Goal: Transaction & Acquisition: Purchase product/service

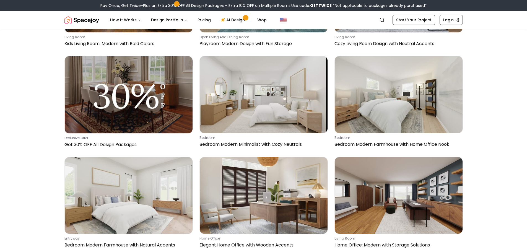
scroll to position [1437, 0]
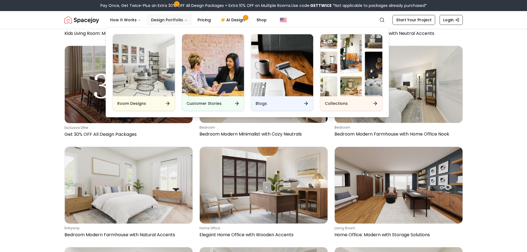
click at [179, 19] on button "Design Portfolio" at bounding box center [168, 19] width 45 height 11
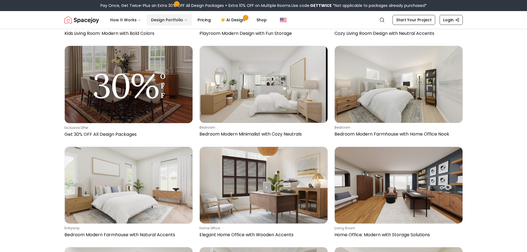
click at [179, 19] on button "Design Portfolio" at bounding box center [168, 19] width 45 height 11
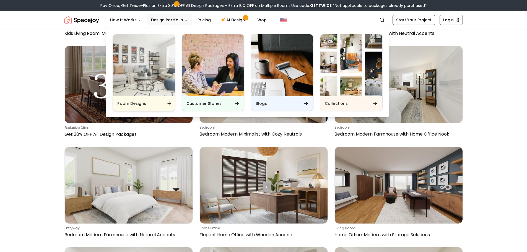
click at [170, 103] on icon "Main" at bounding box center [168, 103] width 3 height 0
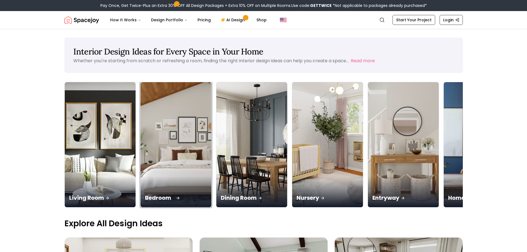
click at [171, 150] on img at bounding box center [175, 144] width 74 height 131
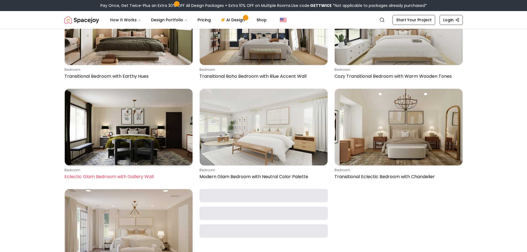
scroll to position [2902, 0]
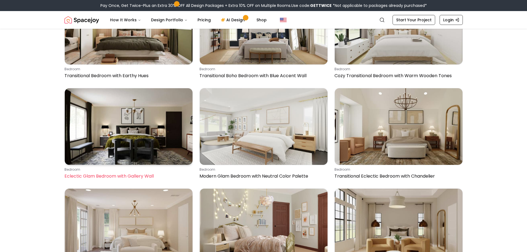
click at [174, 155] on img at bounding box center [129, 126] width 128 height 77
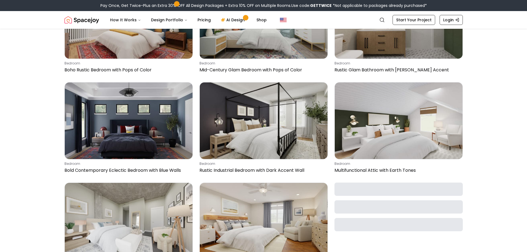
scroll to position [4644, 0]
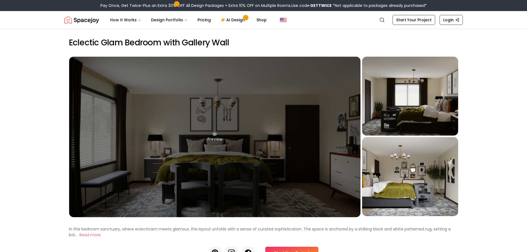
click at [217, 137] on div "Preview" at bounding box center [214, 137] width 291 height 160
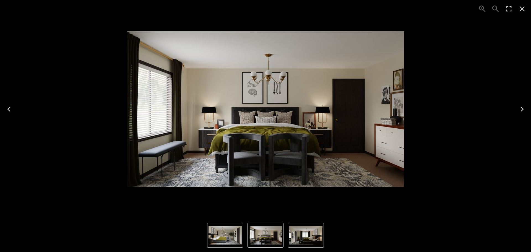
click at [520, 109] on icon "Next" at bounding box center [521, 109] width 9 height 9
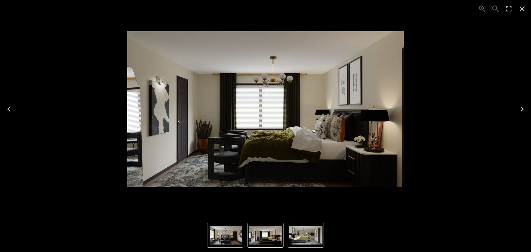
click at [520, 109] on icon "Next" at bounding box center [521, 109] width 9 height 9
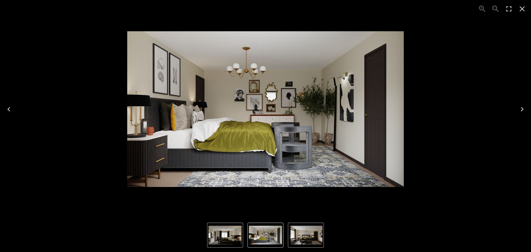
click at [520, 109] on icon "Next" at bounding box center [521, 109] width 9 height 9
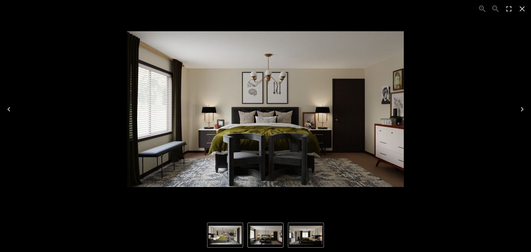
click at [520, 109] on icon "Next" at bounding box center [521, 109] width 9 height 9
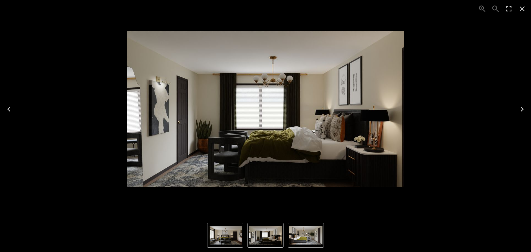
click at [520, 109] on icon "Next" at bounding box center [521, 109] width 9 height 9
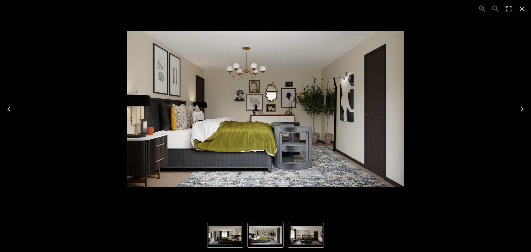
click at [524, 7] on icon "Close" at bounding box center [521, 8] width 9 height 9
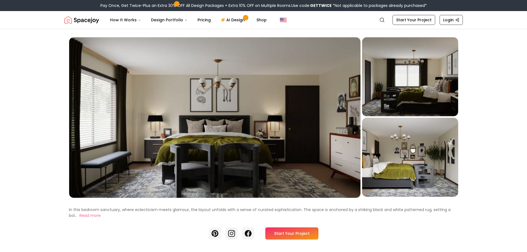
scroll to position [55, 0]
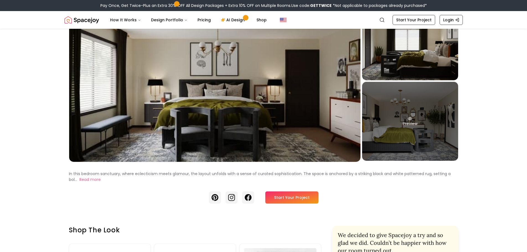
click at [418, 124] on div "Preview" at bounding box center [410, 121] width 96 height 79
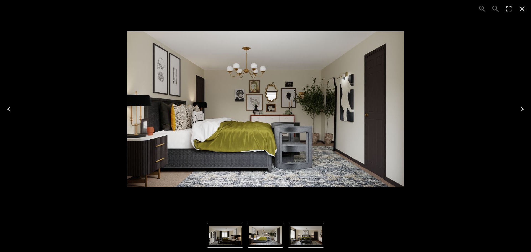
click at [256, 107] on img "3 of 3" at bounding box center [265, 109] width 276 height 156
click at [522, 108] on icon "Next" at bounding box center [521, 109] width 9 height 9
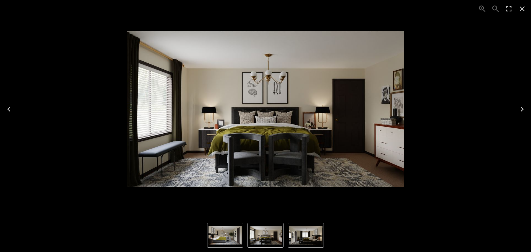
click at [522, 108] on icon "Next" at bounding box center [521, 109] width 9 height 9
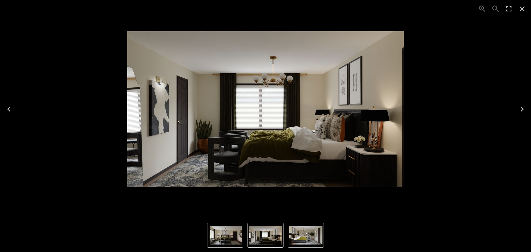
click at [522, 108] on icon "Next" at bounding box center [521, 109] width 9 height 9
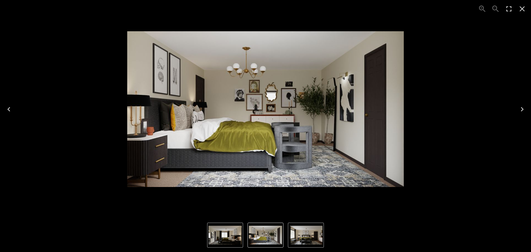
click at [12, 110] on icon "Previous" at bounding box center [8, 109] width 9 height 9
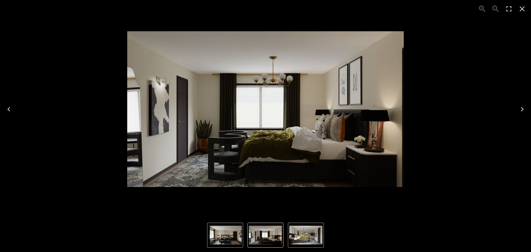
click at [520, 109] on icon "Next" at bounding box center [521, 109] width 9 height 9
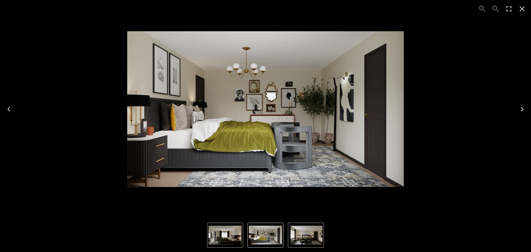
click at [519, 8] on icon "Close" at bounding box center [521, 8] width 9 height 9
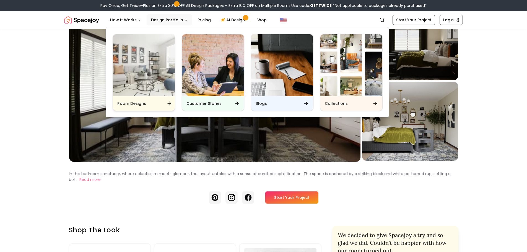
click at [153, 105] on div "Room Designs" at bounding box center [144, 103] width 62 height 14
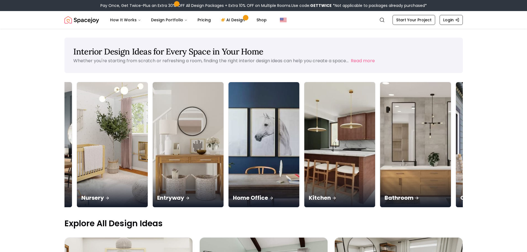
scroll to position [0, 252]
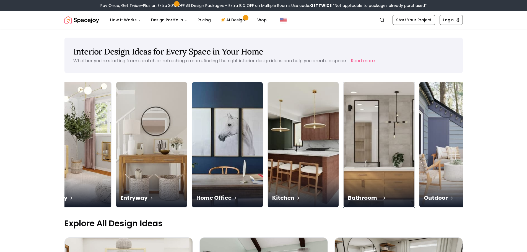
click at [380, 185] on div "Bathroom" at bounding box center [378, 191] width 71 height 31
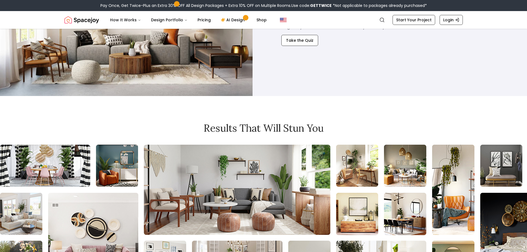
scroll to position [276, 0]
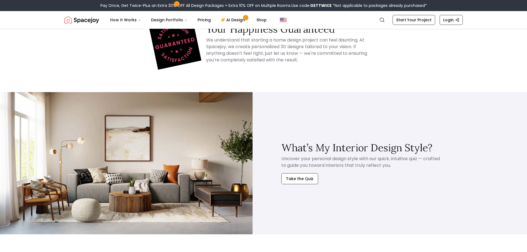
click at [295, 172] on link "Take the Quiz" at bounding box center [299, 176] width 37 height 15
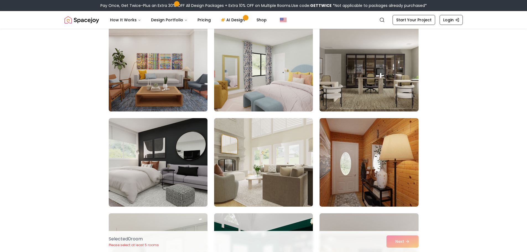
scroll to position [249, 0]
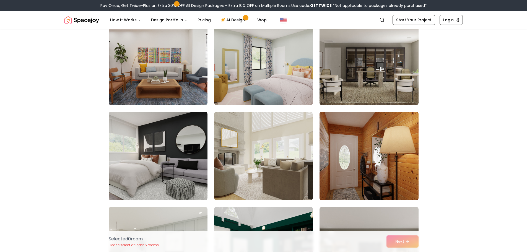
click at [362, 172] on img at bounding box center [369, 155] width 104 height 93
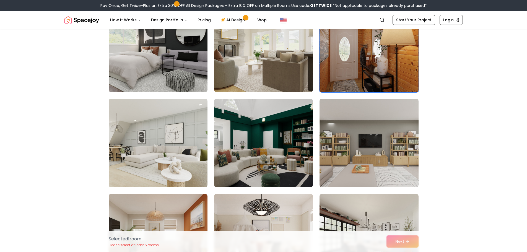
scroll to position [359, 0]
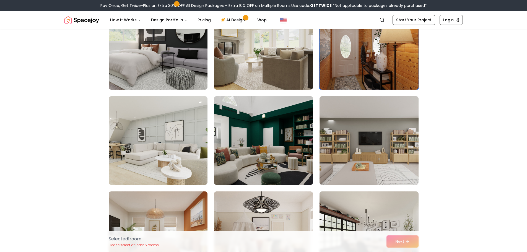
click at [256, 159] on img at bounding box center [263, 140] width 104 height 93
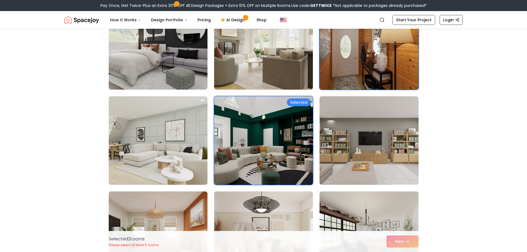
click at [199, 153] on img at bounding box center [158, 140] width 104 height 93
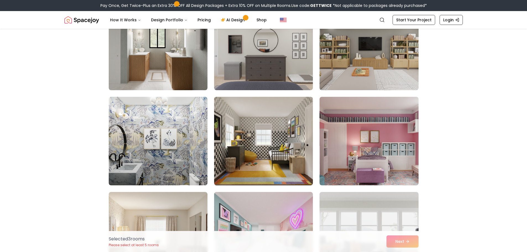
scroll to position [746, 0]
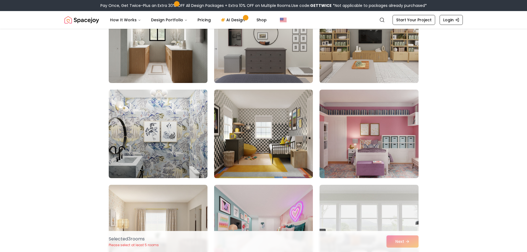
click at [236, 150] on img at bounding box center [263, 133] width 104 height 93
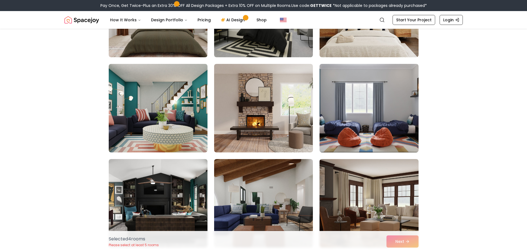
scroll to position [1106, 0]
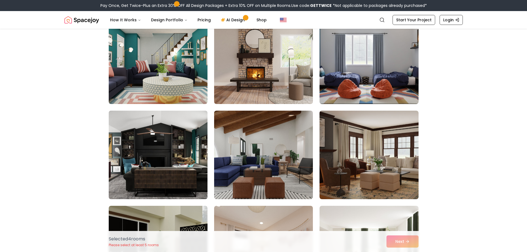
click at [153, 160] on img at bounding box center [158, 154] width 104 height 93
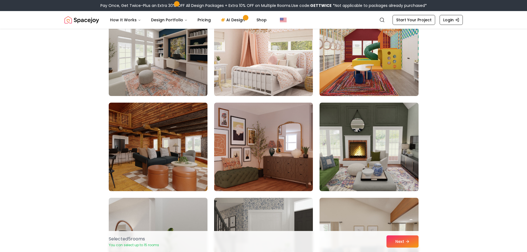
scroll to position [1686, 0]
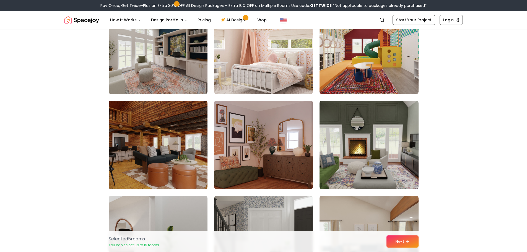
click at [263, 161] on img at bounding box center [263, 144] width 104 height 93
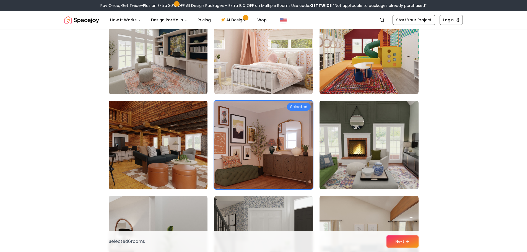
click at [397, 151] on img at bounding box center [369, 144] width 104 height 93
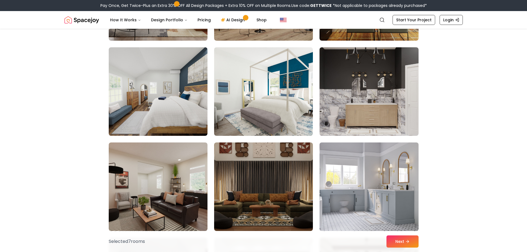
scroll to position [2792, 0]
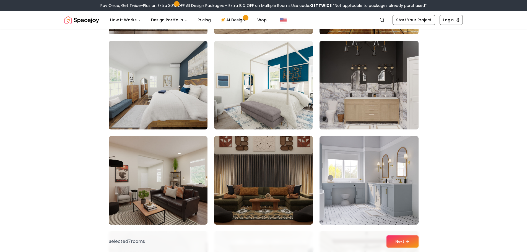
click at [364, 109] on img at bounding box center [369, 85] width 104 height 93
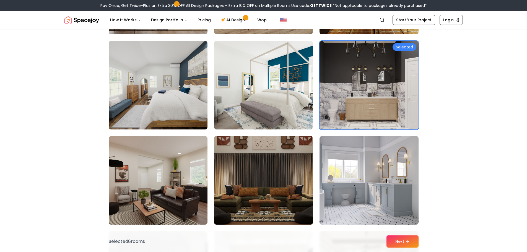
click at [277, 182] on img at bounding box center [263, 180] width 104 height 93
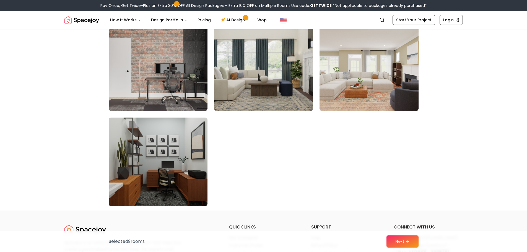
scroll to position [3096, 0]
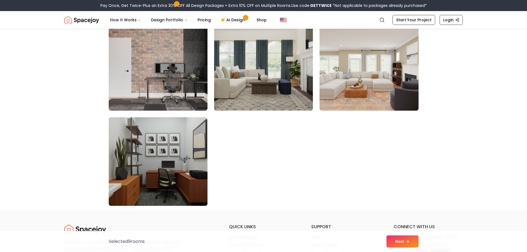
click at [163, 182] on img at bounding box center [158, 161] width 104 height 93
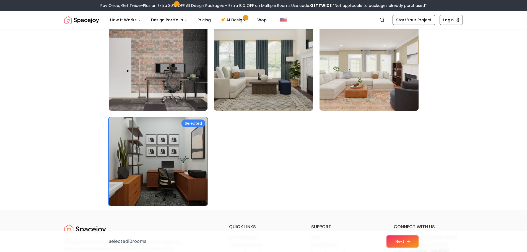
click at [400, 244] on button "Next" at bounding box center [402, 241] width 32 height 12
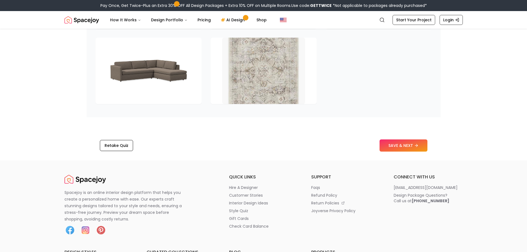
scroll to position [857, 0]
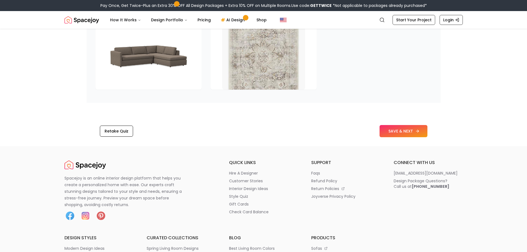
click at [412, 137] on button "SAVE & NEXT" at bounding box center [403, 131] width 48 height 12
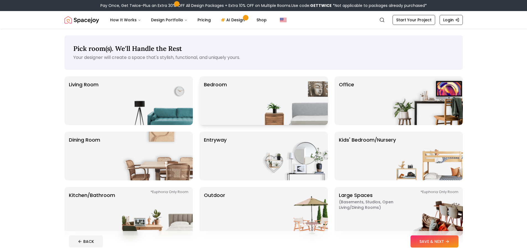
click at [274, 115] on img at bounding box center [292, 100] width 71 height 49
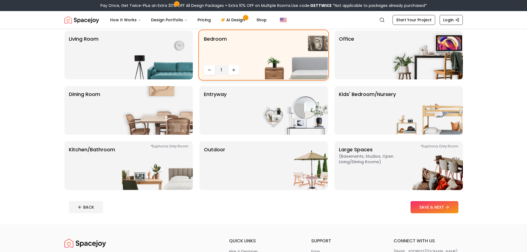
scroll to position [55, 0]
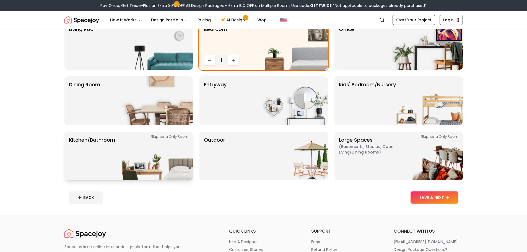
click at [142, 159] on img at bounding box center [157, 156] width 71 height 49
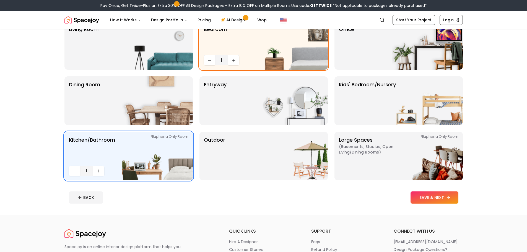
click at [431, 200] on button "SAVE & NEXT" at bounding box center [434, 197] width 48 height 12
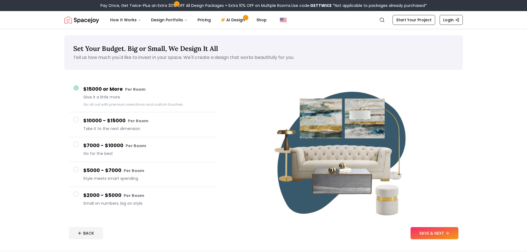
click at [75, 195] on span at bounding box center [76, 194] width 6 height 6
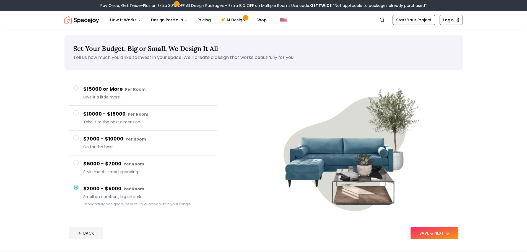
click at [78, 162] on span at bounding box center [76, 163] width 6 height 6
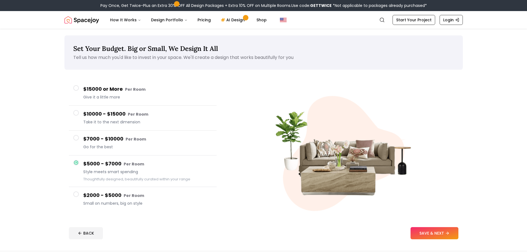
click at [76, 137] on span at bounding box center [76, 138] width 6 height 6
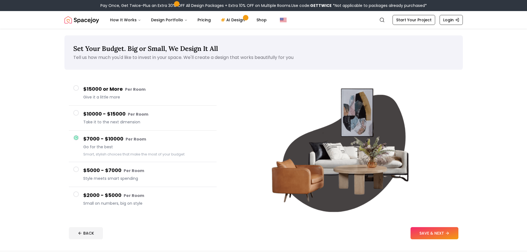
click at [77, 112] on span at bounding box center [76, 113] width 6 height 6
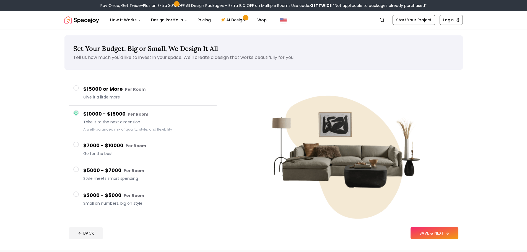
click at [77, 87] on span at bounding box center [76, 88] width 6 height 6
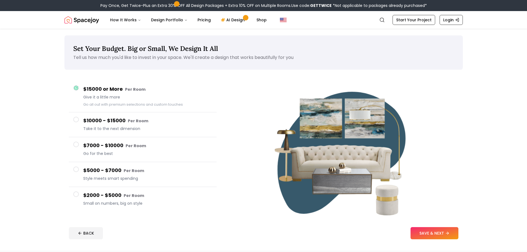
click at [75, 195] on span at bounding box center [76, 194] width 6 height 6
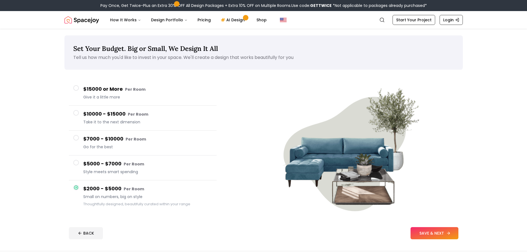
click at [436, 231] on button "SAVE & NEXT" at bounding box center [434, 233] width 48 height 12
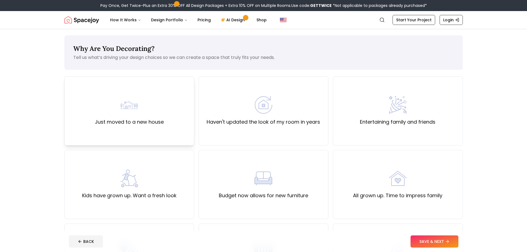
click at [133, 118] on label "Just moved to a new house" at bounding box center [129, 122] width 69 height 8
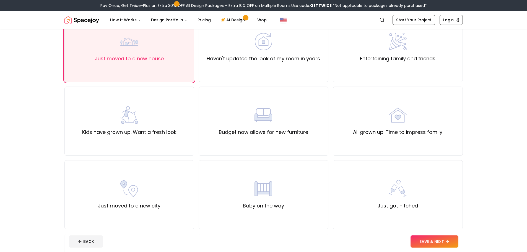
scroll to position [83, 0]
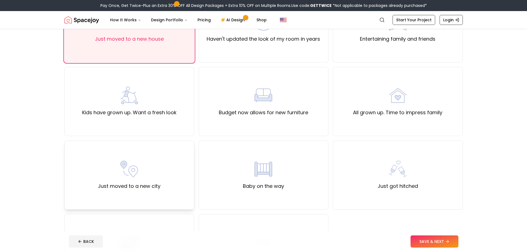
click at [109, 147] on div "Just moved to a new city" at bounding box center [129, 174] width 130 height 69
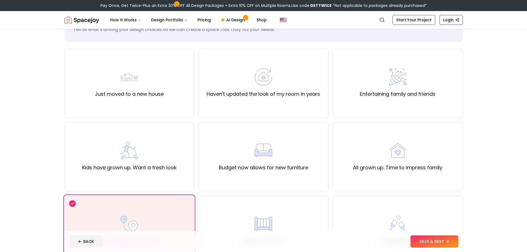
scroll to position [28, 0]
click at [85, 86] on div "Just moved to a new house" at bounding box center [129, 83] width 130 height 69
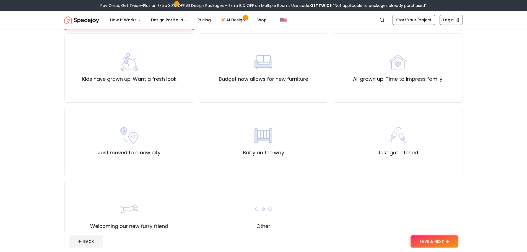
scroll to position [138, 0]
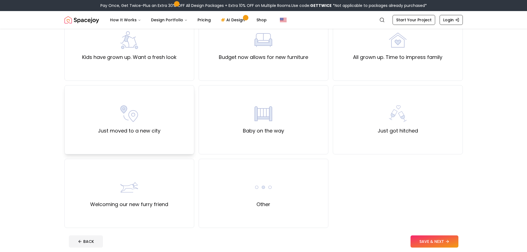
click at [110, 129] on label "Just moved to a new city" at bounding box center [129, 131] width 62 height 8
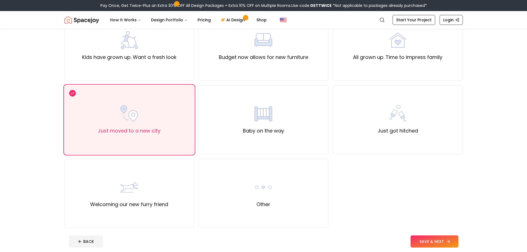
click at [436, 241] on button "SAVE & NEXT" at bounding box center [434, 241] width 48 height 12
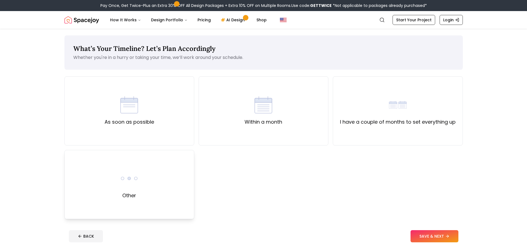
click at [161, 187] on div "Other" at bounding box center [129, 184] width 130 height 69
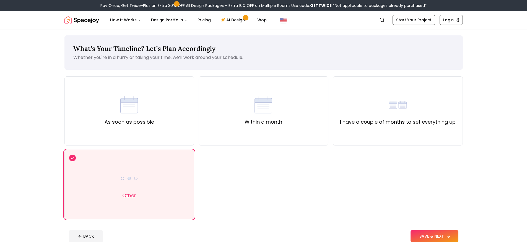
click at [424, 237] on button "SAVE & NEXT" at bounding box center [434, 236] width 48 height 12
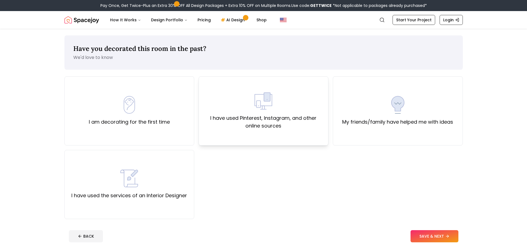
click at [274, 107] on div "I have used Pinterest, Instagram, and other online sources" at bounding box center [263, 111] width 120 height 38
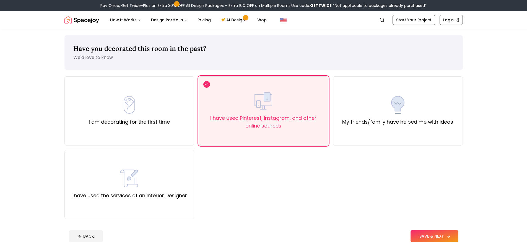
click at [434, 235] on button "SAVE & NEXT" at bounding box center [434, 236] width 48 height 12
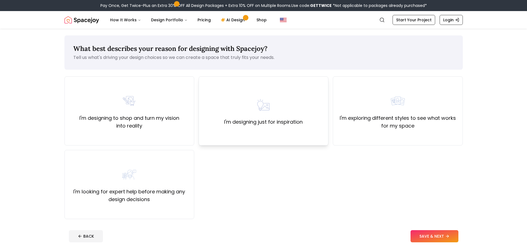
click at [261, 102] on img at bounding box center [263, 105] width 18 height 18
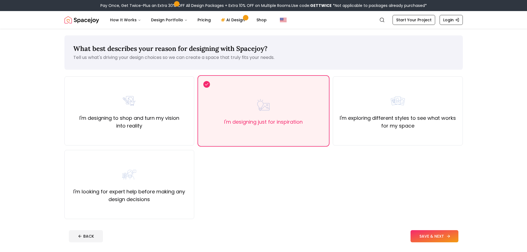
click at [425, 234] on button "SAVE & NEXT" at bounding box center [434, 236] width 48 height 12
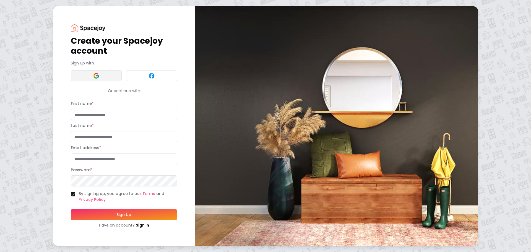
click at [107, 75] on button at bounding box center [96, 75] width 51 height 11
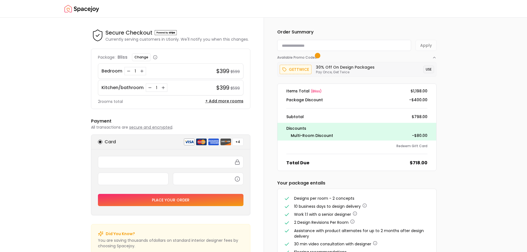
click at [430, 67] on button "USE" at bounding box center [428, 70] width 11 height 8
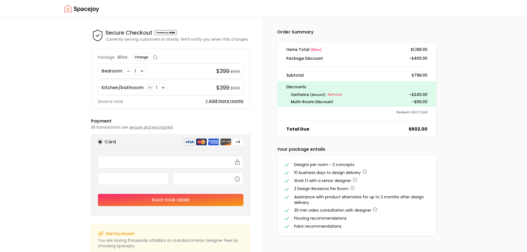
click at [148, 87] on icon "Decrease quantity for Kitchen/bathroom" at bounding box center [150, 87] width 4 height 4
